Goal: Information Seeking & Learning: Learn about a topic

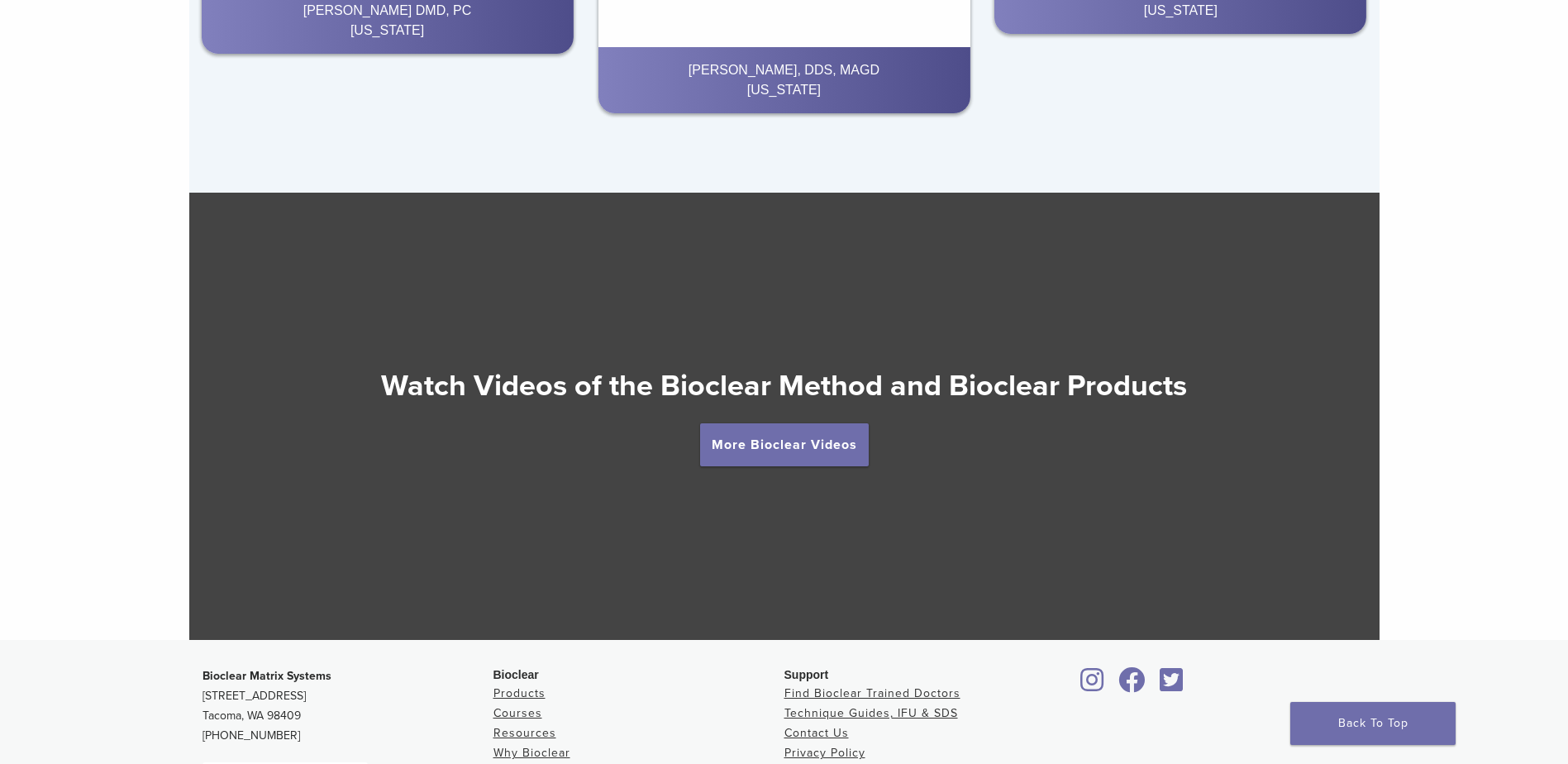
scroll to position [3108, 0]
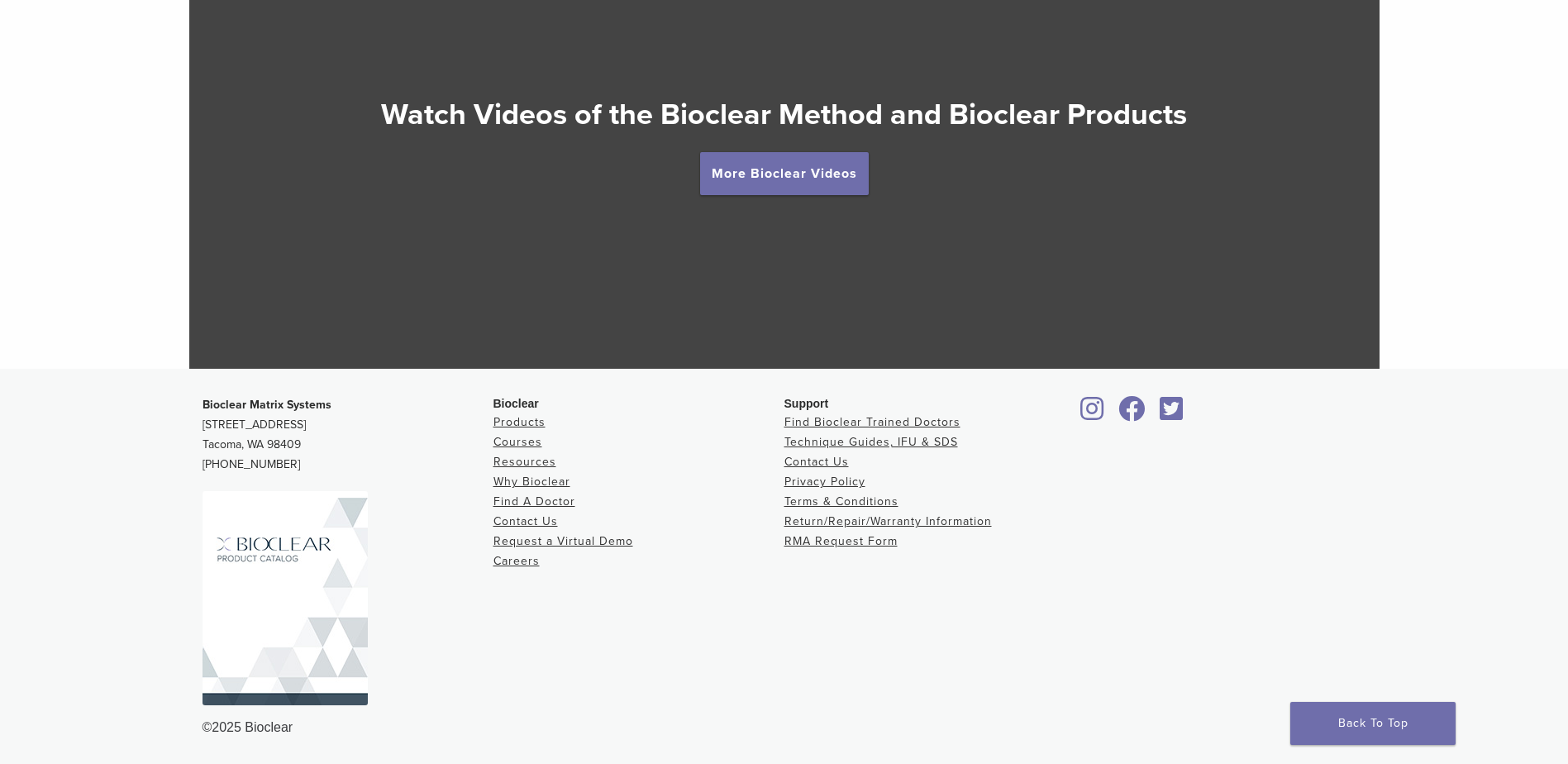
click at [285, 565] on img at bounding box center [285, 597] width 165 height 214
click at [508, 455] on link "Resources" at bounding box center [524, 461] width 63 height 14
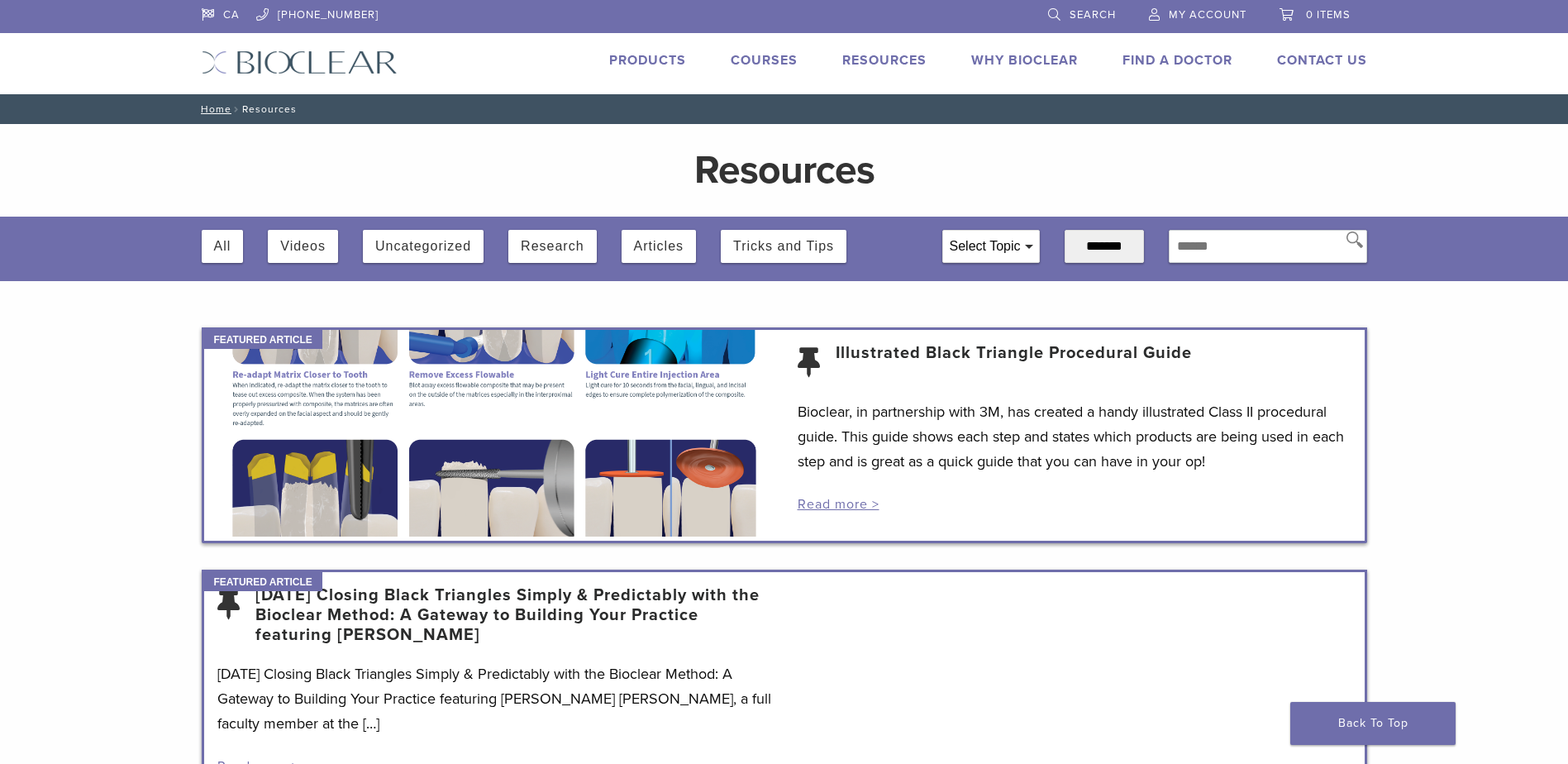
click at [514, 462] on div at bounding box center [494, 433] width 580 height 206
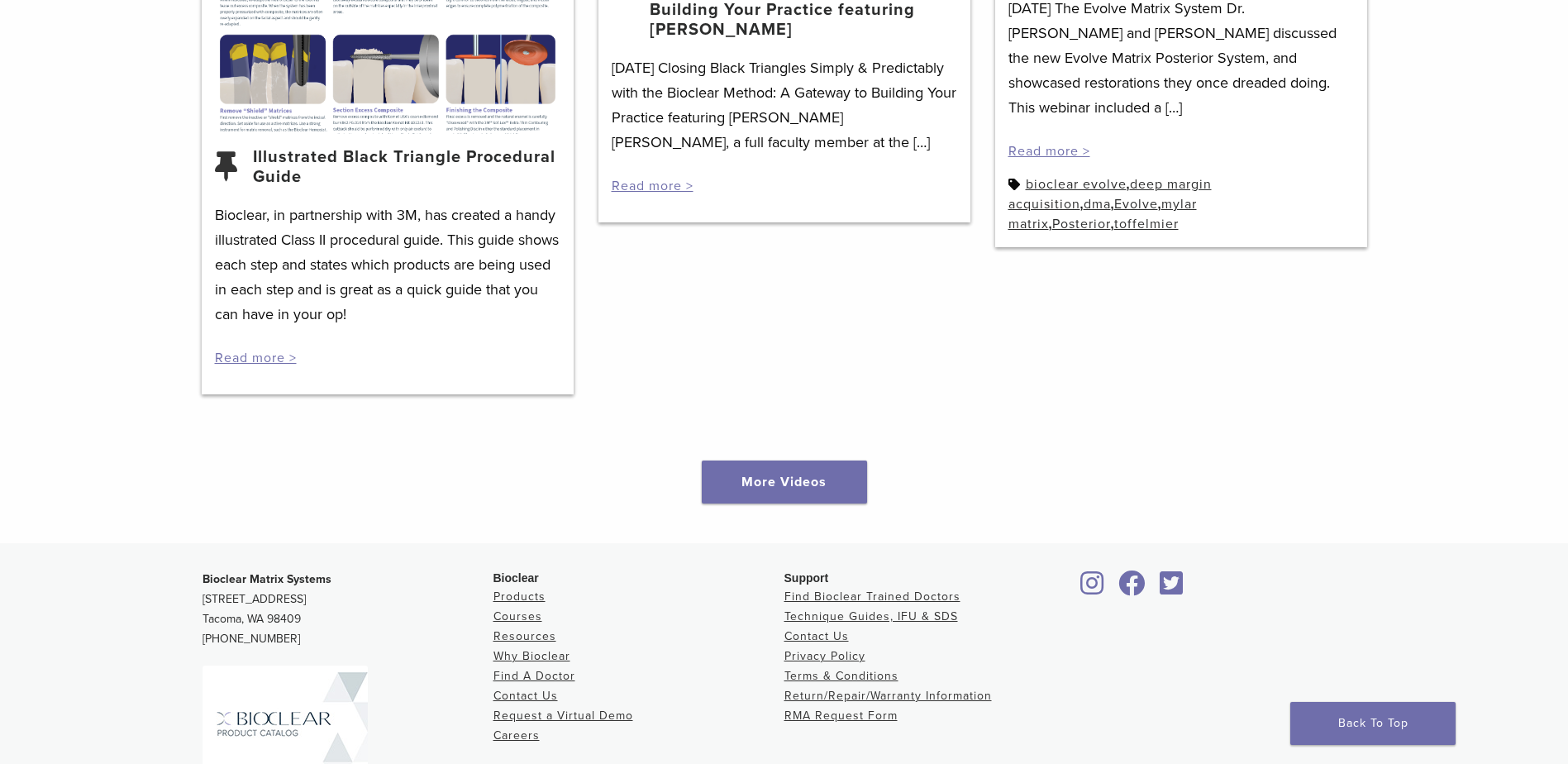
scroll to position [2456, 0]
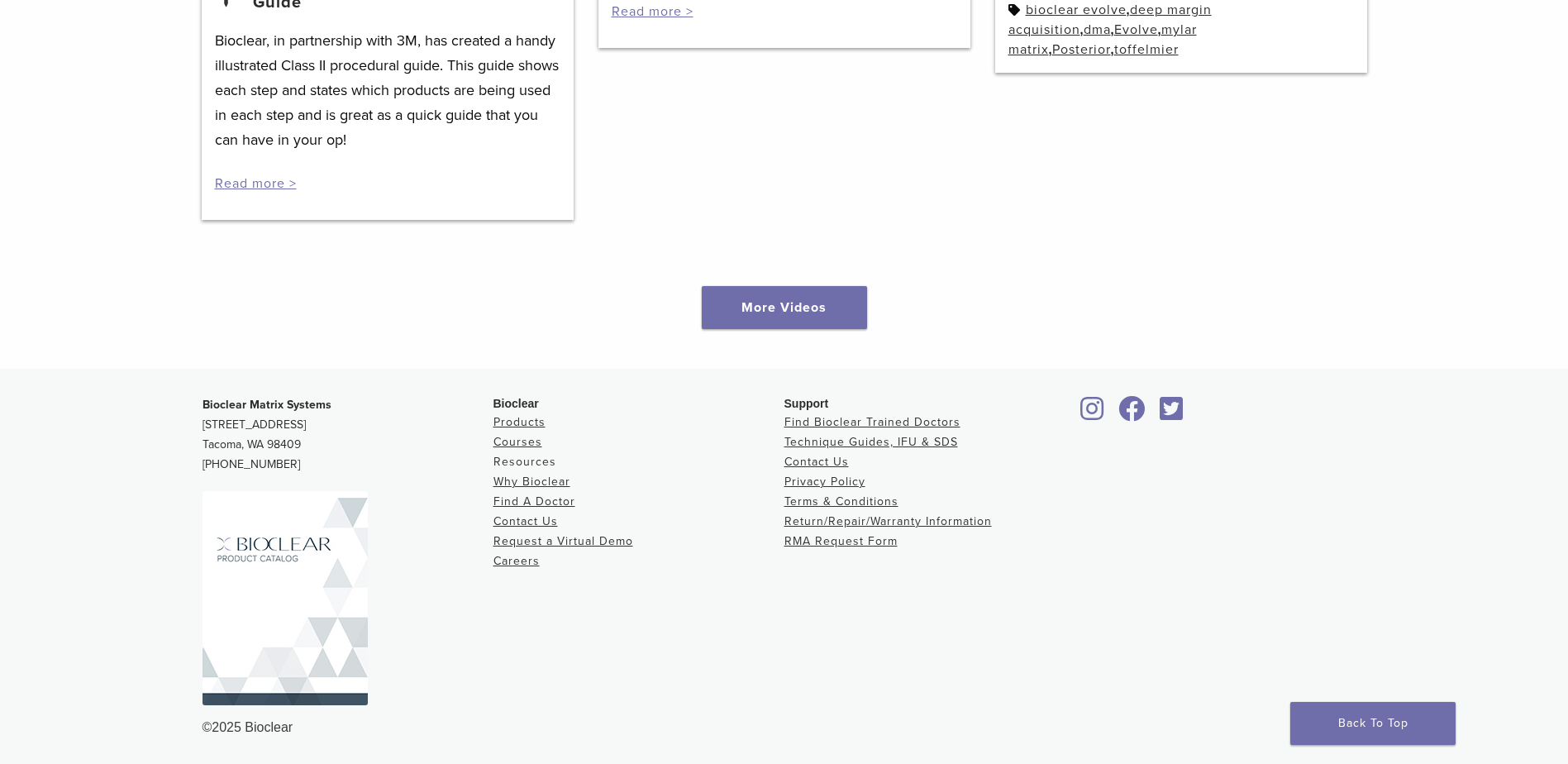
click at [518, 459] on link "Resources" at bounding box center [524, 461] width 63 height 14
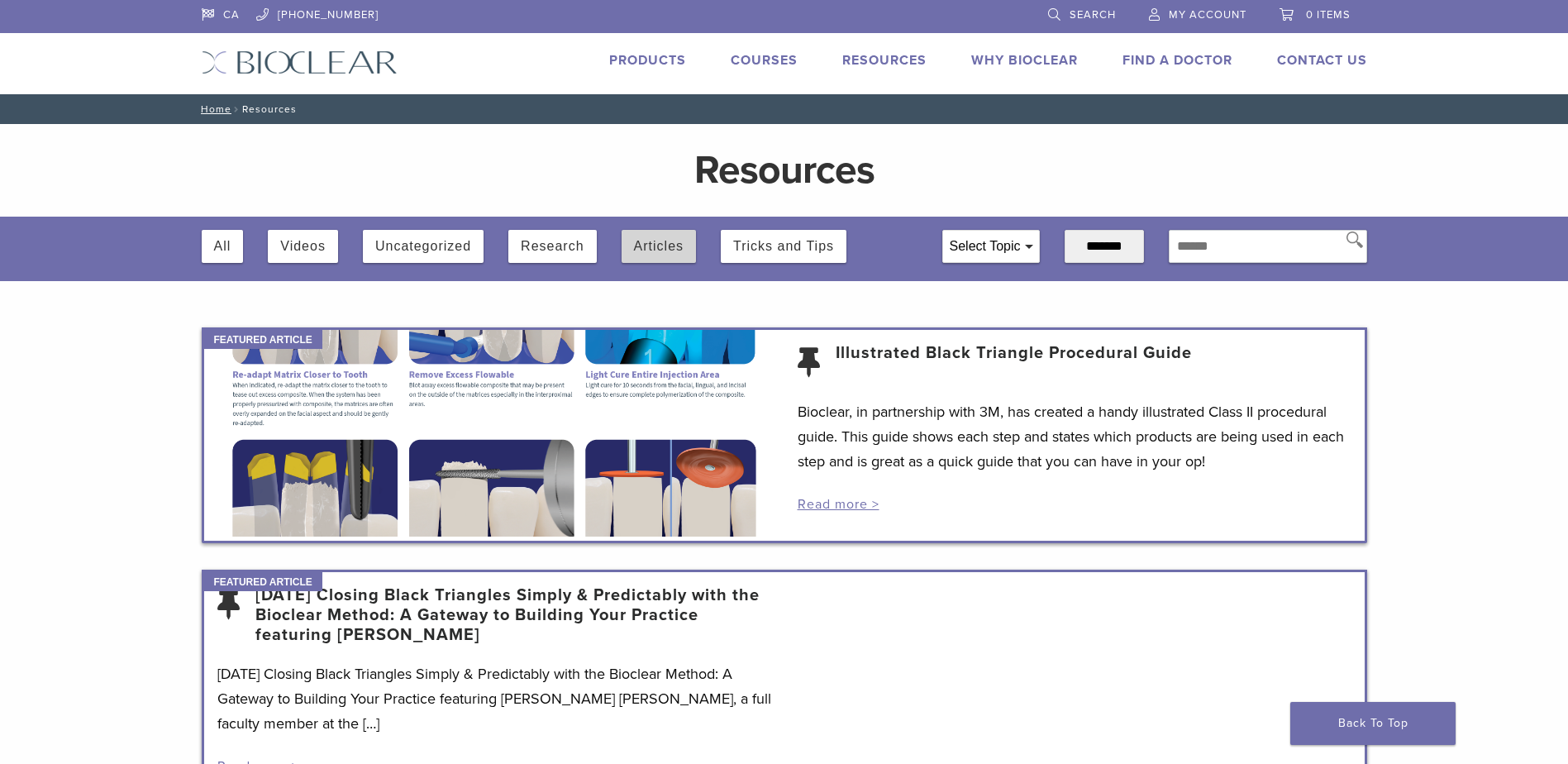
click at [683, 247] on button "Articles" at bounding box center [659, 246] width 50 height 33
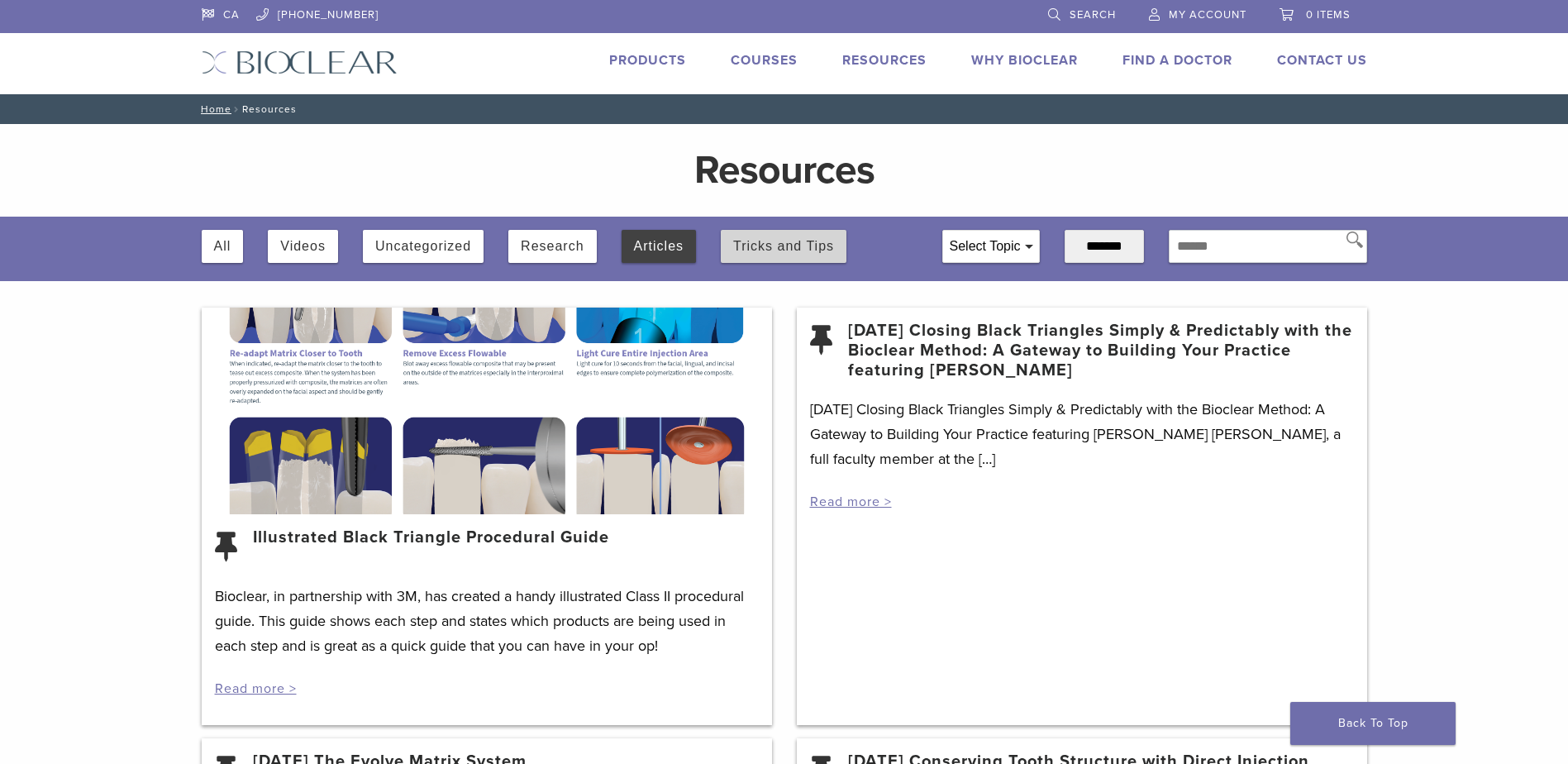
click at [793, 248] on button "Tricks and Tips" at bounding box center [783, 246] width 101 height 33
click at [1006, 251] on div "Select Topic" at bounding box center [991, 246] width 96 height 32
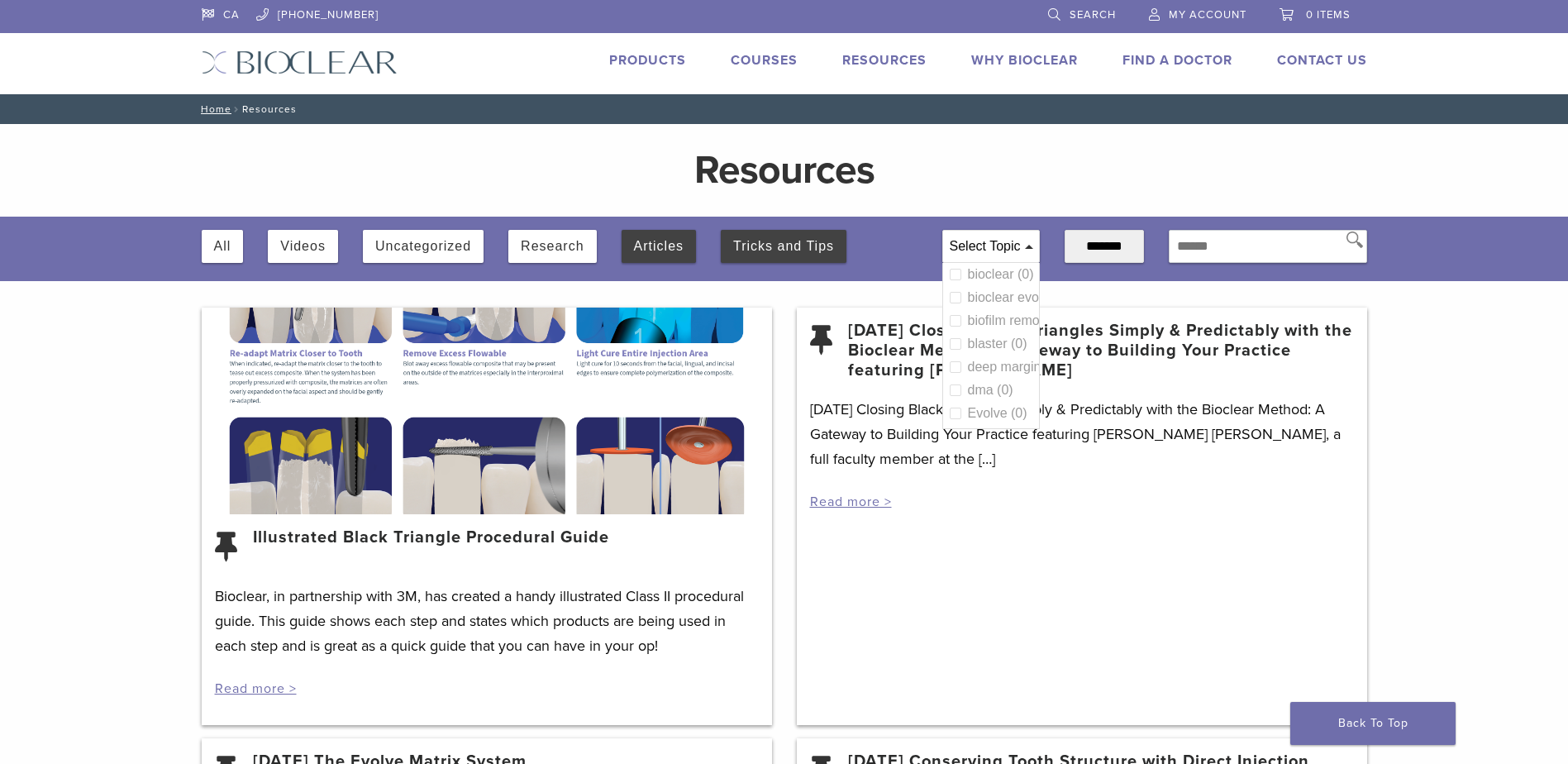
scroll to position [78, 0]
click at [968, 340] on div "Evolve (0)" at bounding box center [1000, 346] width 64 height 13
click at [950, 341] on icon at bounding box center [955, 346] width 11 height 11
click at [971, 238] on div "Select Topic" at bounding box center [991, 246] width 96 height 32
click at [1089, 241] on select "**********" at bounding box center [1105, 246] width 79 height 33
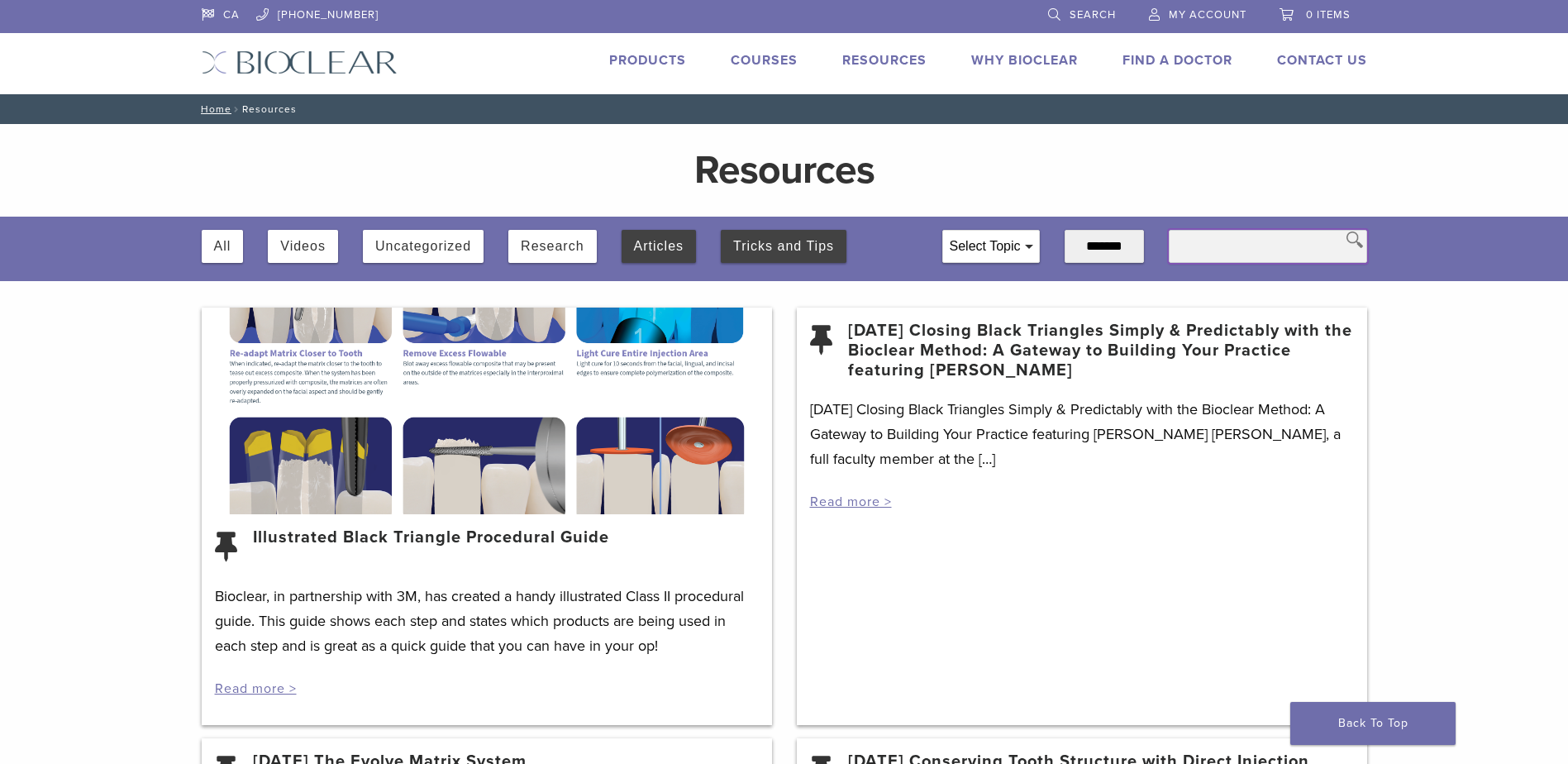
click at [1215, 248] on input "text" at bounding box center [1268, 246] width 199 height 33
click at [421, 241] on button "Uncategorized" at bounding box center [424, 246] width 96 height 33
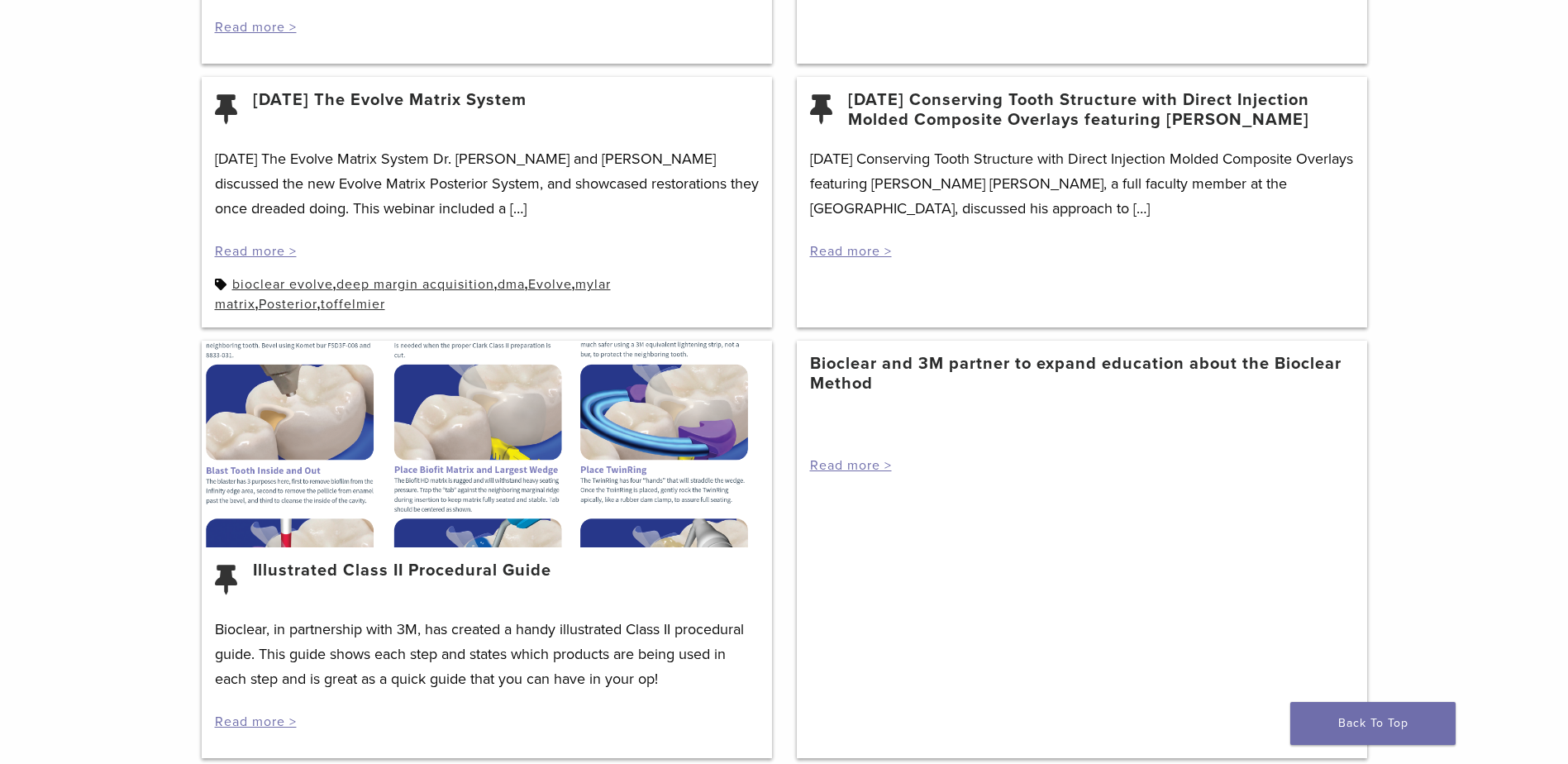
scroll to position [992, 0]
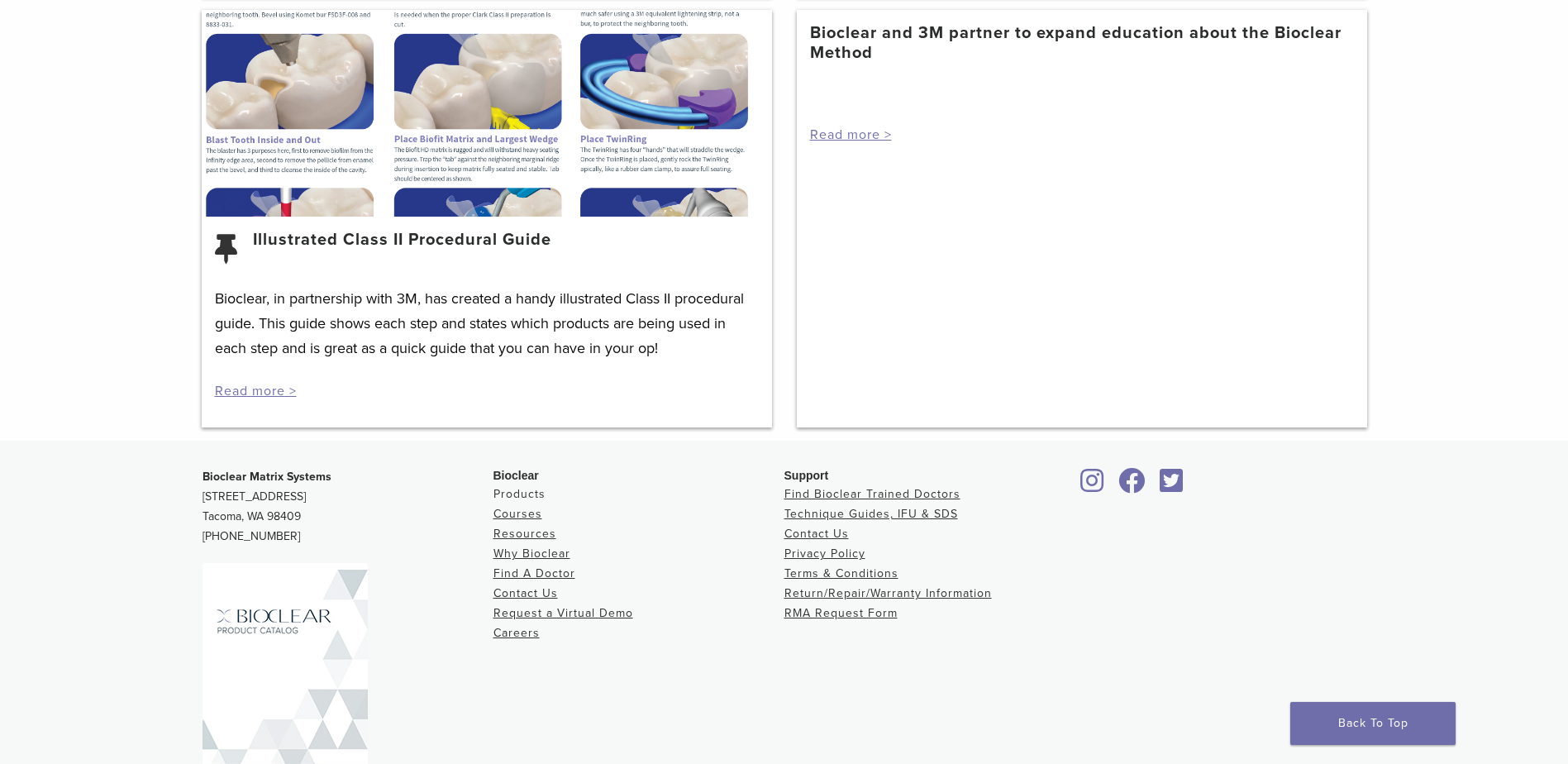
click at [516, 493] on link "Products" at bounding box center [519, 493] width 52 height 14
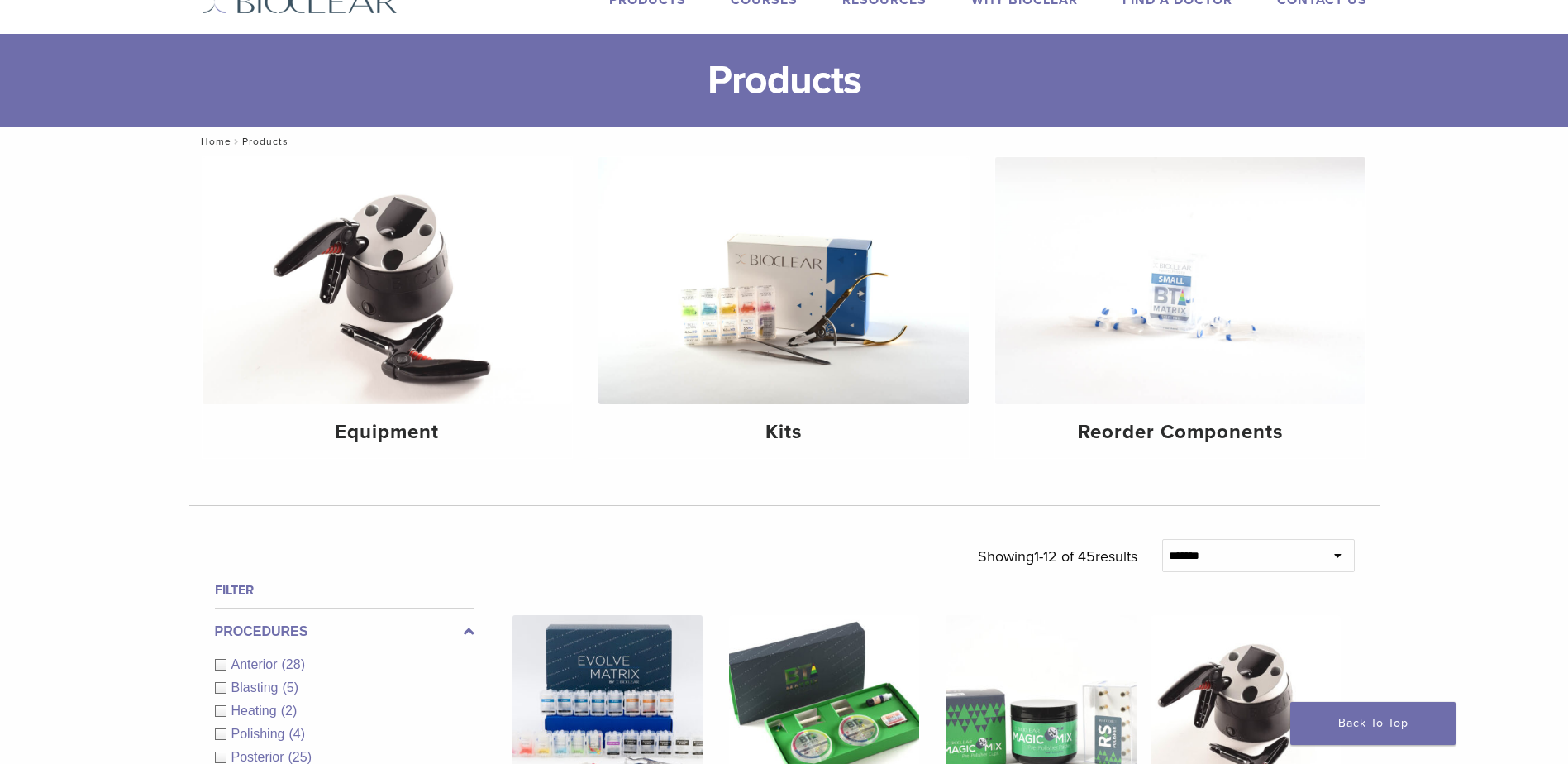
scroll to position [331, 0]
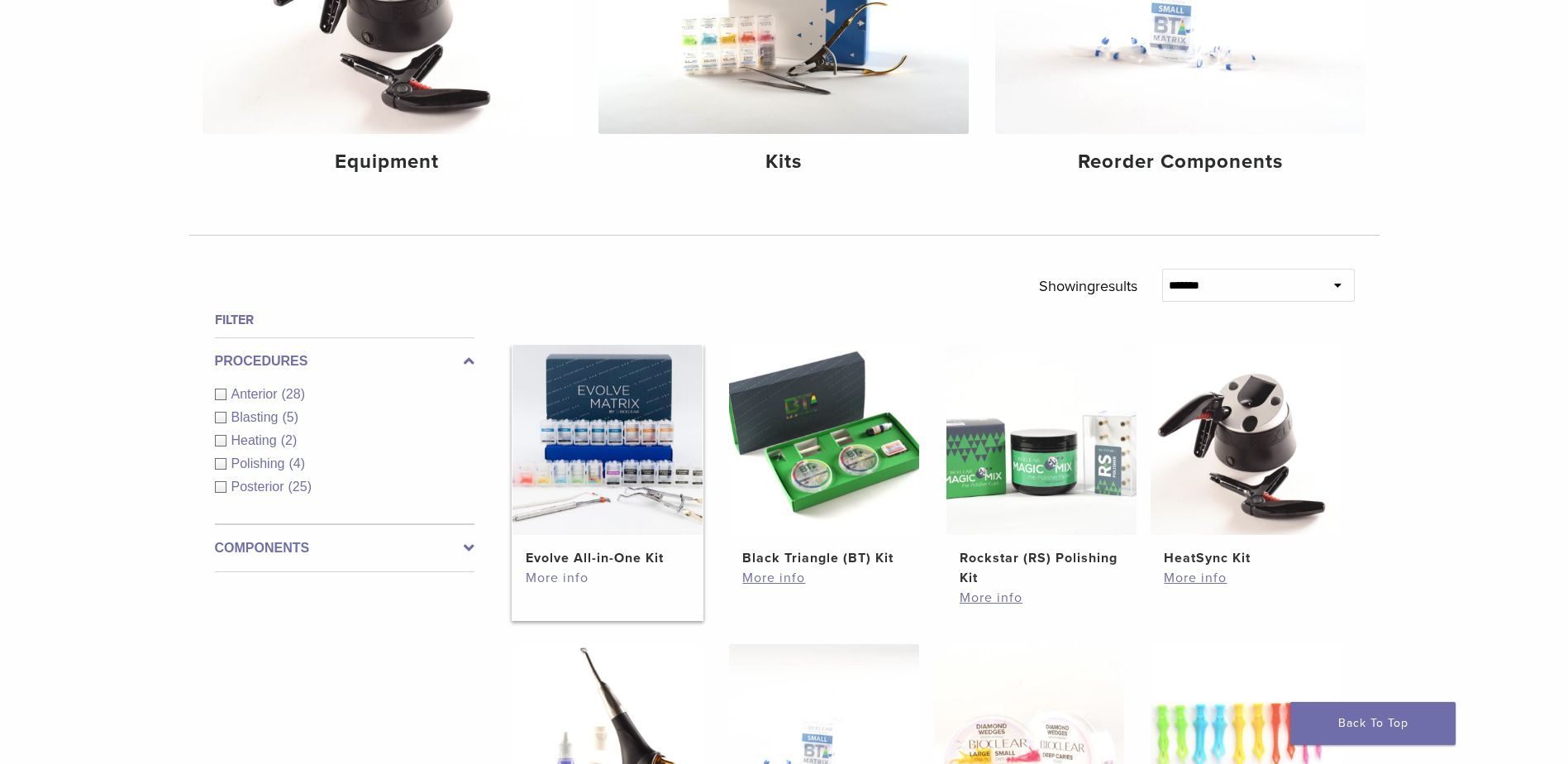
click at [553, 578] on link "More info" at bounding box center [608, 578] width 163 height 20
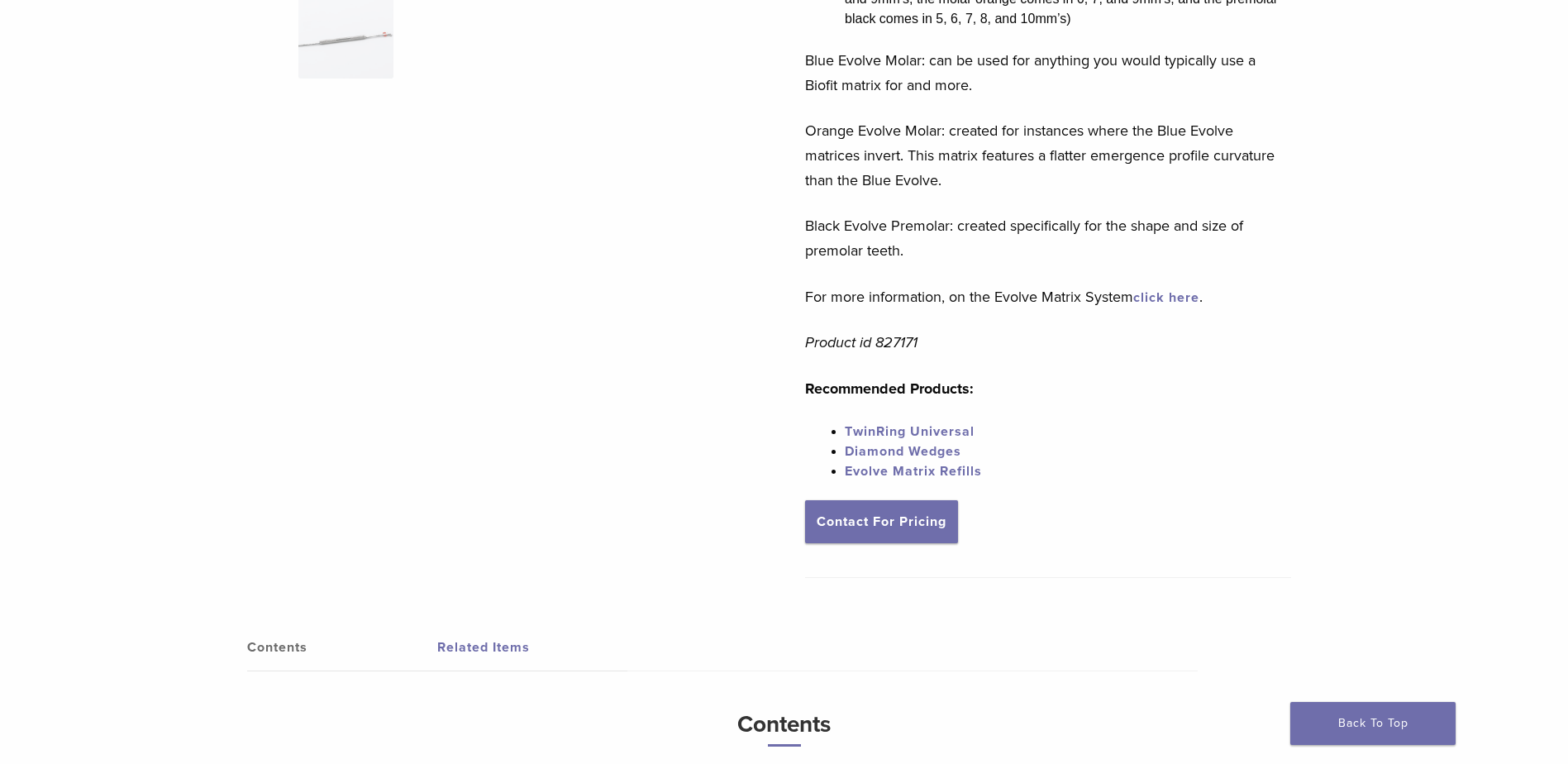
scroll to position [578, 0]
click at [869, 524] on link "Contact For Pricing" at bounding box center [882, 521] width 153 height 43
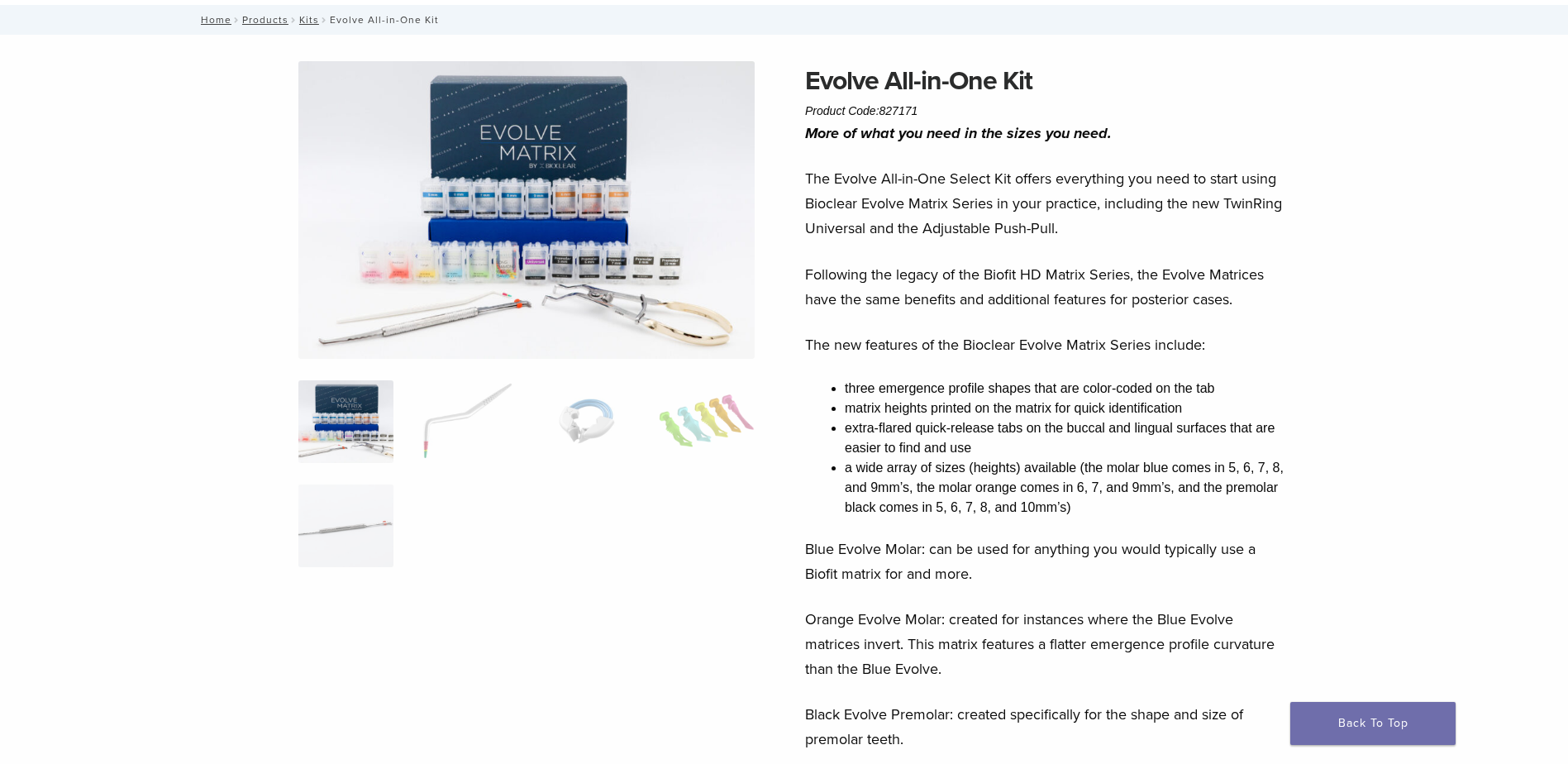
scroll to position [0, 0]
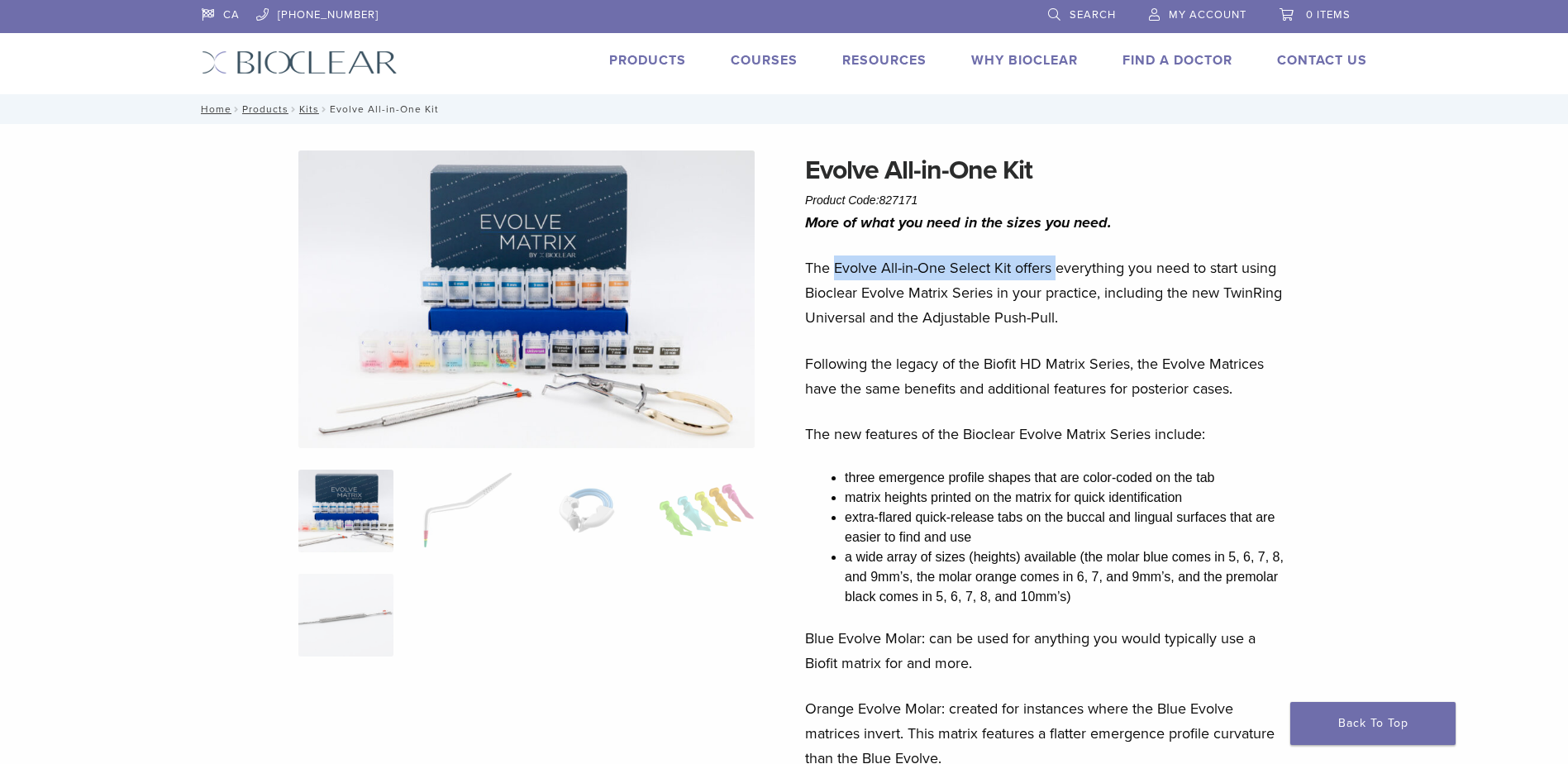
drag, startPoint x: 835, startPoint y: 266, endPoint x: 1057, endPoint y: 272, distance: 222.1
click at [1057, 272] on p "The Evolve All-in-One Select Kit offers everything you need to start using Bioc…" at bounding box center [1049, 292] width 487 height 75
drag, startPoint x: 1057, startPoint y: 272, endPoint x: 936, endPoint y: 270, distance: 121.0
click at [1010, 265] on p "The Evolve All-in-One Select Kit offers everything you need to start using Bioc…" at bounding box center [1049, 292] width 487 height 75
click at [839, 269] on p "The Evolve All-in-One Select Kit offers everything you need to start using Bioc…" at bounding box center [1049, 292] width 487 height 75
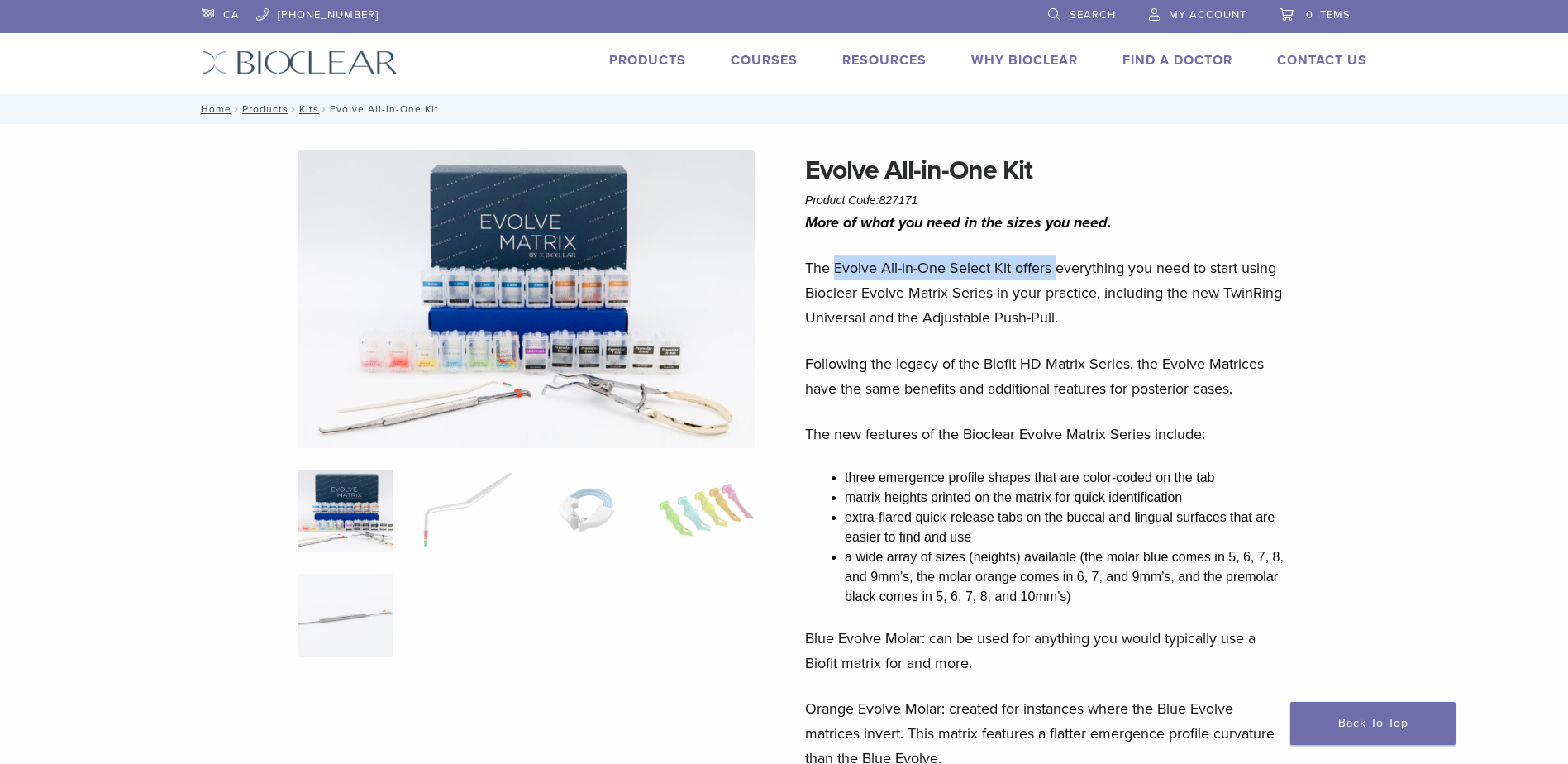
click at [832, 270] on p "The Evolve All-in-One Select Kit offers everything you need to start using Bioc…" at bounding box center [1049, 292] width 487 height 75
drag, startPoint x: 833, startPoint y: 269, endPoint x: 1014, endPoint y: 265, distance: 181.0
click at [1014, 265] on p "The Evolve All-in-One Select Kit offers everything you need to start using Bioc…" at bounding box center [1049, 292] width 487 height 75
copy p "Evolve All-in-One Select Kit"
